Goal: Transaction & Acquisition: Purchase product/service

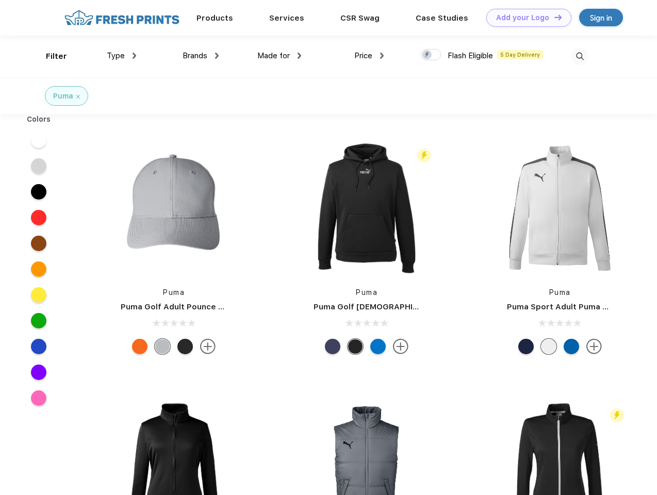
click at [525, 18] on link "Add your Logo Design Tool" at bounding box center [528, 18] width 85 height 18
click at [0, 0] on div "Design Tool" at bounding box center [0, 0] width 0 height 0
click at [553, 17] on link "Add your Logo Design Tool" at bounding box center [528, 18] width 85 height 18
click at [49, 56] on div "Filter" at bounding box center [56, 57] width 21 height 12
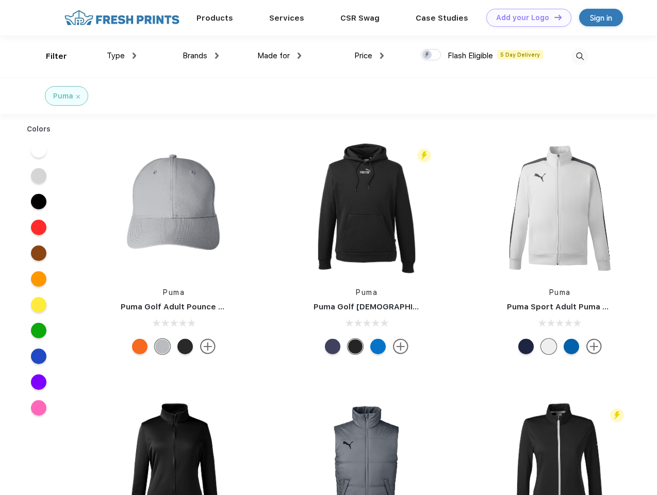
click at [122, 56] on span "Type" at bounding box center [116, 55] width 18 height 9
click at [200, 56] on span "Brands" at bounding box center [194, 55] width 25 height 9
click at [279, 56] on span "Made for" at bounding box center [273, 55] width 32 height 9
click at [369, 56] on span "Price" at bounding box center [363, 55] width 18 height 9
click at [431, 55] on div at bounding box center [431, 54] width 20 height 11
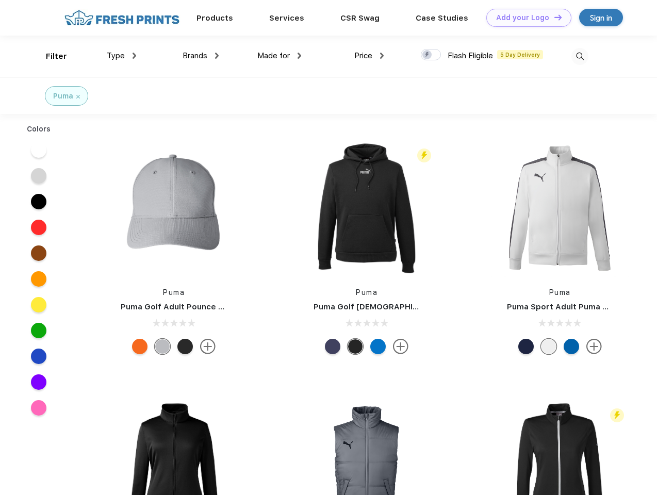
click at [427, 55] on input "checkbox" at bounding box center [424, 51] width 7 height 7
click at [579, 56] on img at bounding box center [579, 56] width 17 height 17
